Goal: Use online tool/utility

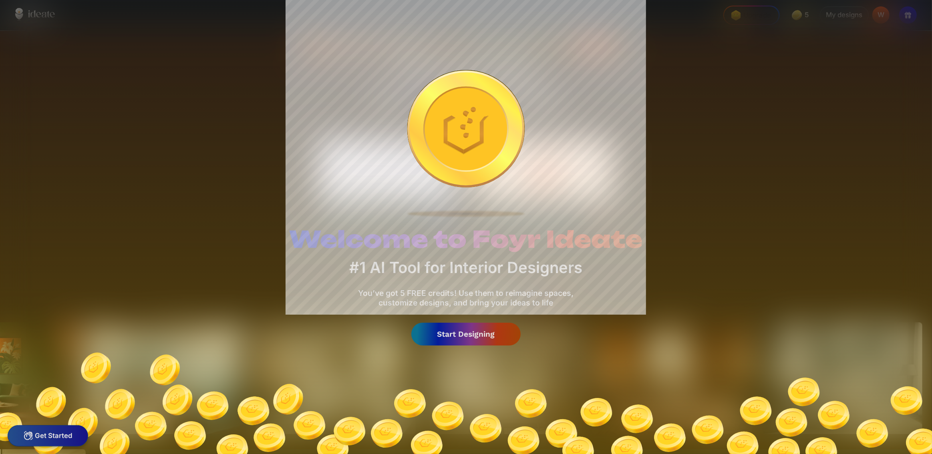
click at [473, 347] on img at bounding box center [466, 398] width 932 height 112
click at [471, 342] on div "Start Designing" at bounding box center [466, 334] width 110 height 23
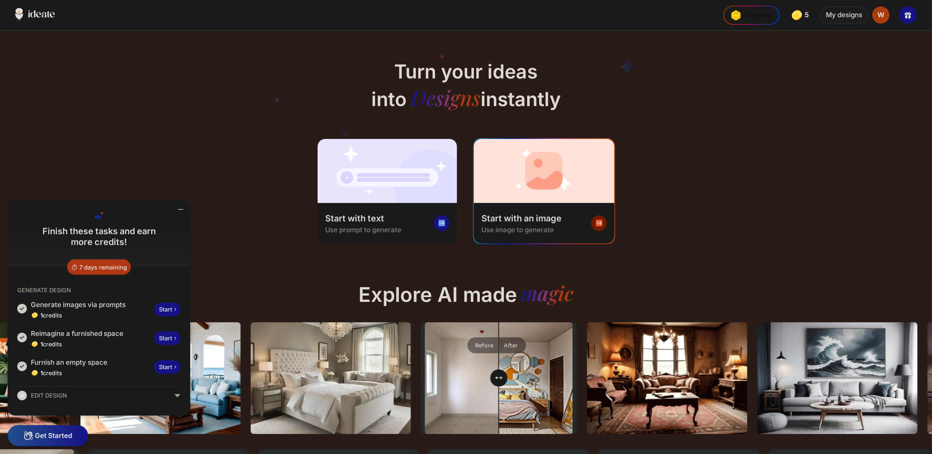
click at [497, 213] on div "Start with an image" at bounding box center [522, 219] width 80 height 12
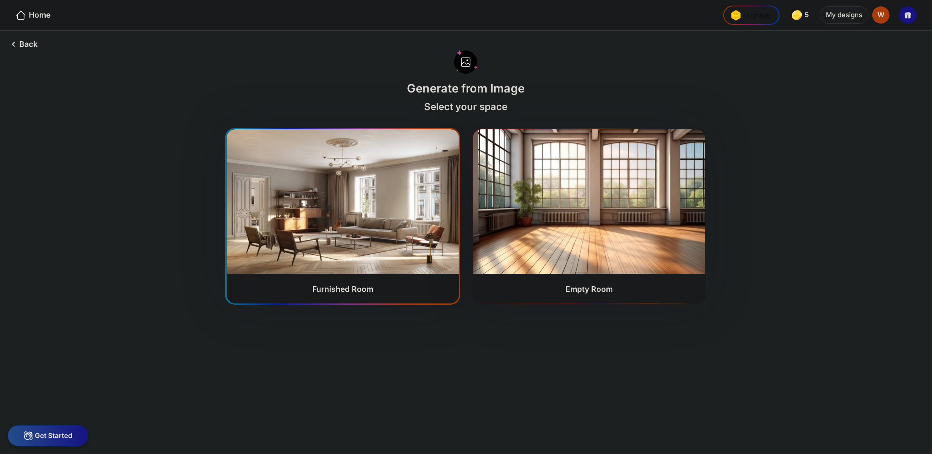
click at [334, 233] on img at bounding box center [343, 201] width 232 height 145
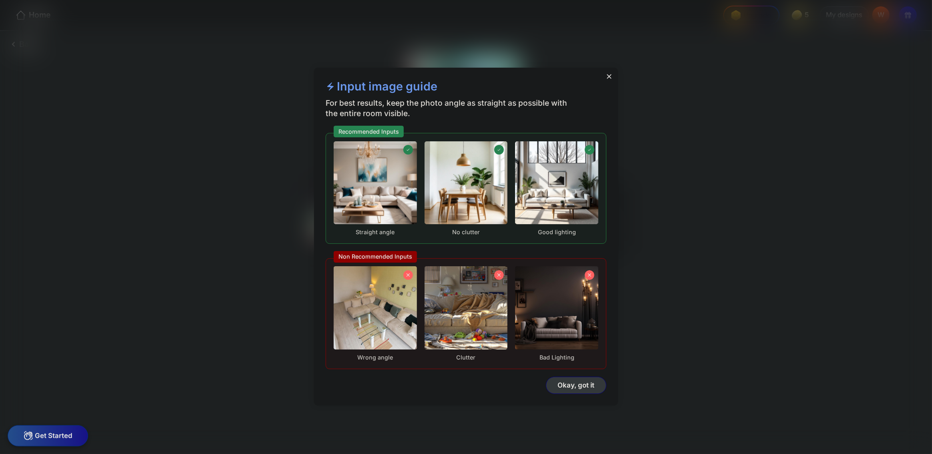
click at [579, 389] on div "Okay, got it" at bounding box center [576, 385] width 61 height 17
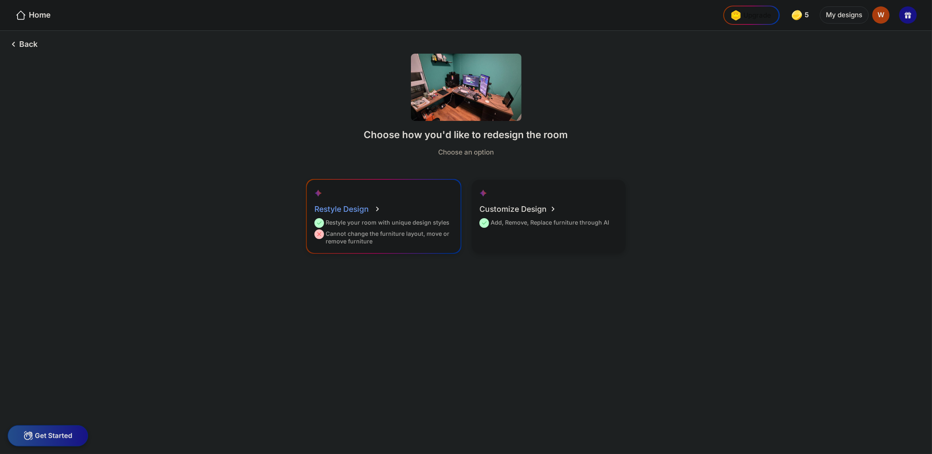
click at [369, 226] on div "Restyle your room with unique design styles" at bounding box center [381, 224] width 135 height 11
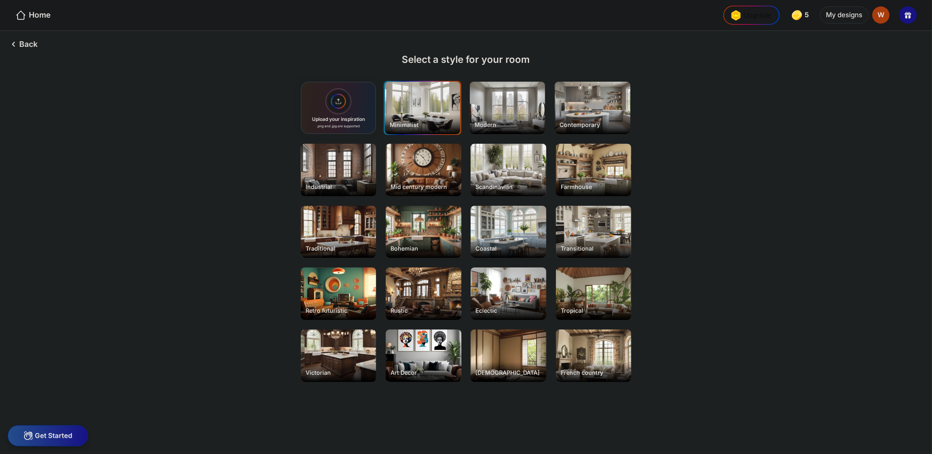
click at [401, 109] on div "Minimalist" at bounding box center [422, 108] width 75 height 52
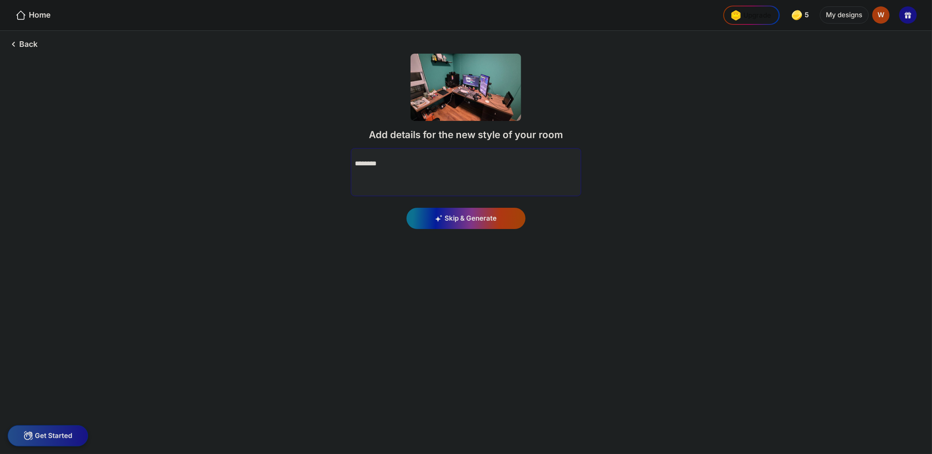
click at [410, 167] on textarea at bounding box center [466, 172] width 231 height 48
type textarea "**********"
click at [455, 226] on div "Generate" at bounding box center [466, 219] width 119 height 22
